Goal: Information Seeking & Learning: Learn about a topic

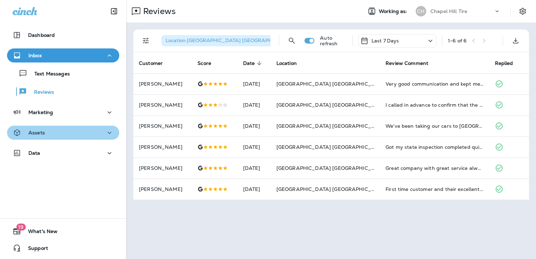
click at [70, 135] on div "Assets" at bounding box center [63, 132] width 101 height 9
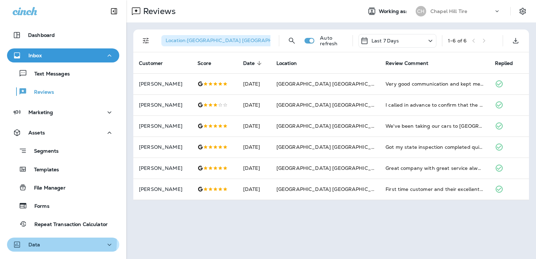
click at [52, 242] on div "Data" at bounding box center [63, 244] width 101 height 9
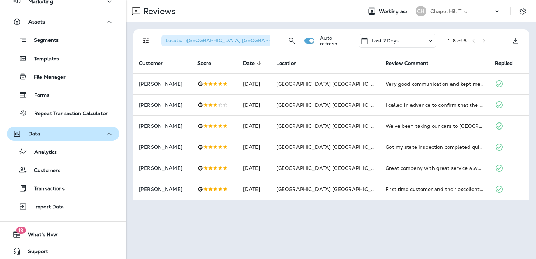
scroll to position [111, 0]
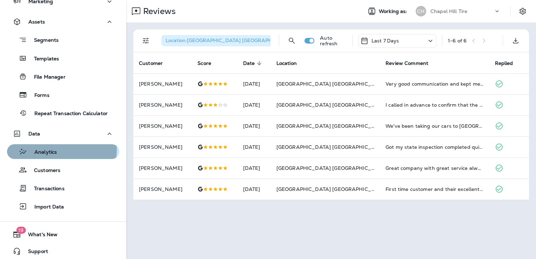
click at [47, 148] on div "Analytics" at bounding box center [33, 151] width 47 height 11
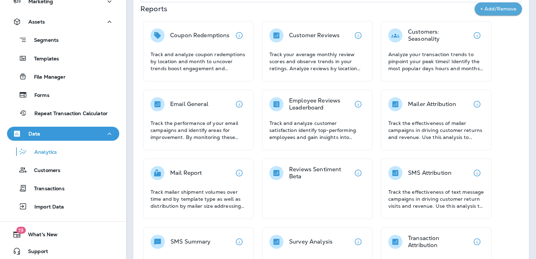
scroll to position [146, 0]
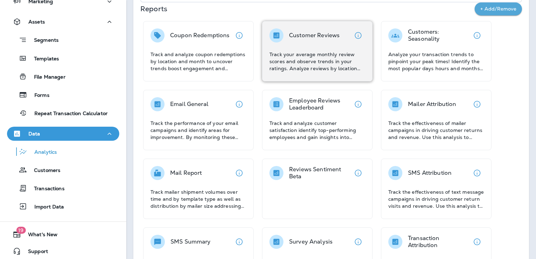
click at [305, 57] on p "Track your average monthly review scores and observe trends in your ratings. An…" at bounding box center [317, 61] width 96 height 21
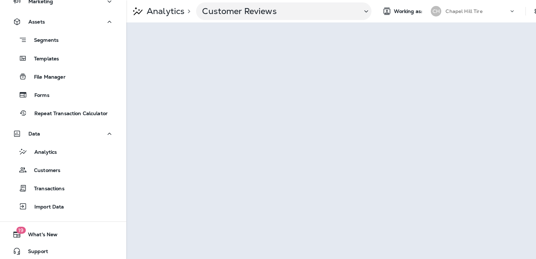
click at [164, 13] on p "Analytics" at bounding box center [164, 11] width 41 height 11
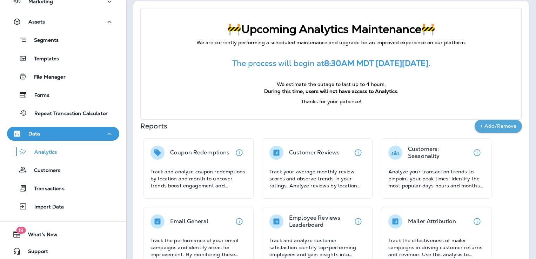
scroll to position [31, 0]
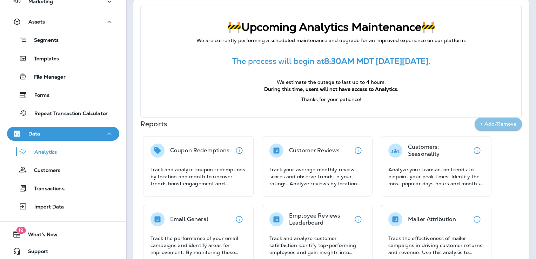
click at [476, 121] on button "+ Add/Remove" at bounding box center [498, 123] width 47 height 13
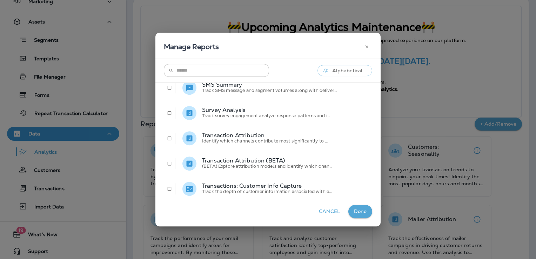
scroll to position [243, 0]
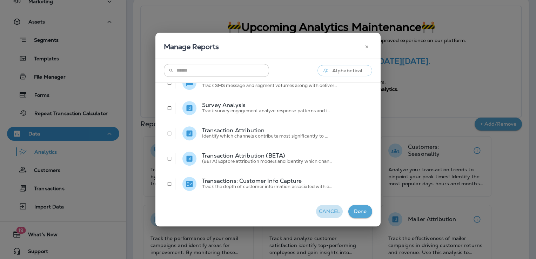
click at [316, 209] on button "Cancel" at bounding box center [329, 211] width 27 height 13
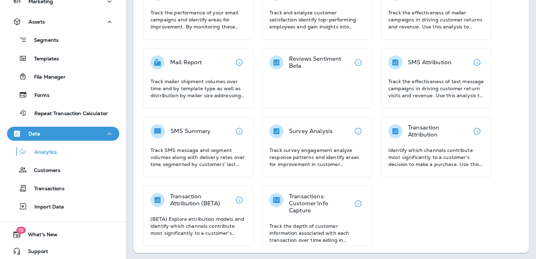
scroll to position [257, 0]
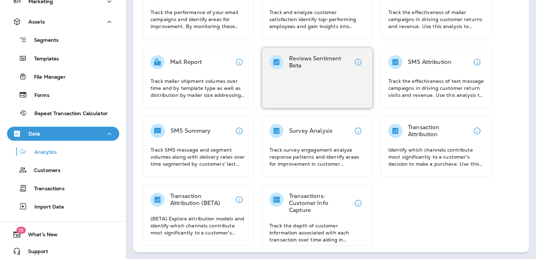
click at [319, 84] on div "Reviews Sentiment Beta" at bounding box center [317, 78] width 110 height 60
